Goal: Task Accomplishment & Management: Manage account settings

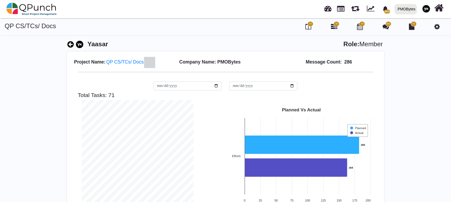
scroll to position [111, 120]
click at [424, 11] on img at bounding box center [426, 9] width 8 height 8
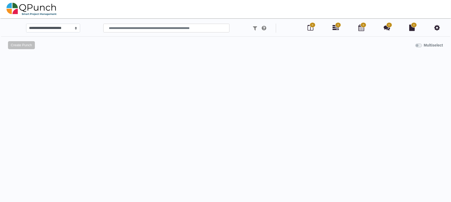
select select "*****"
